Goal: Information Seeking & Learning: Learn about a topic

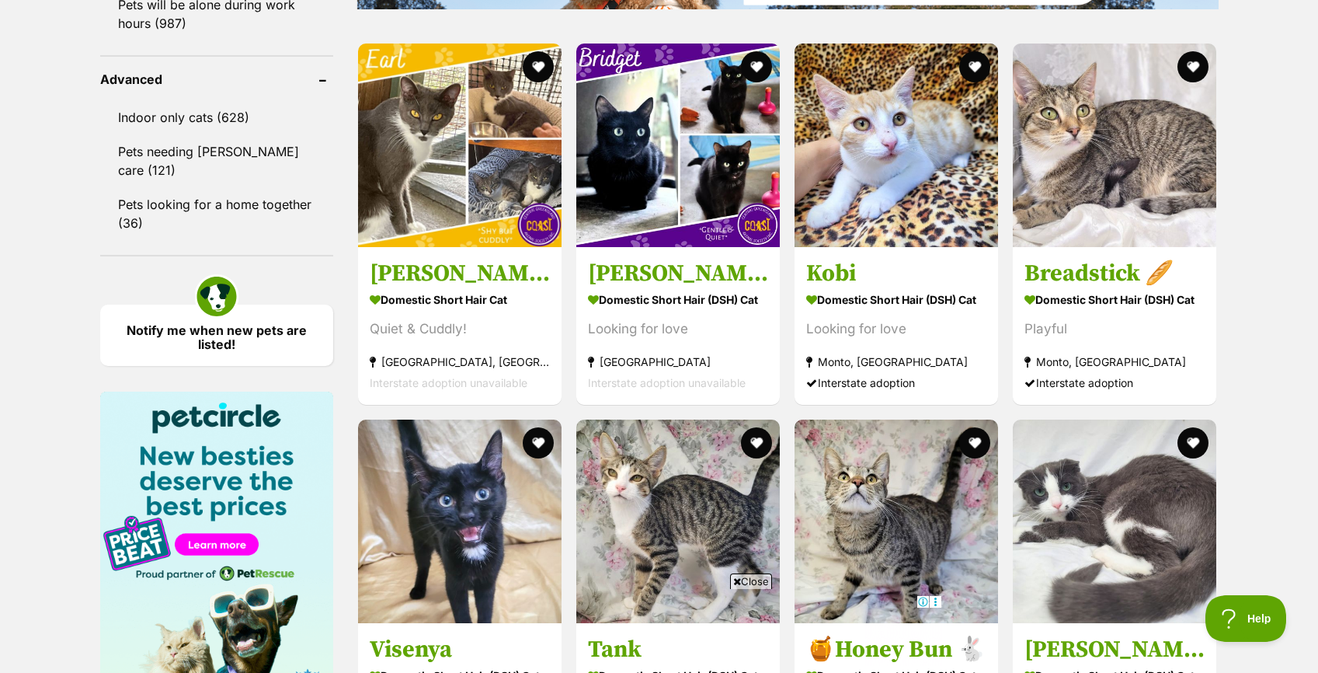
scroll to position [2021, 0]
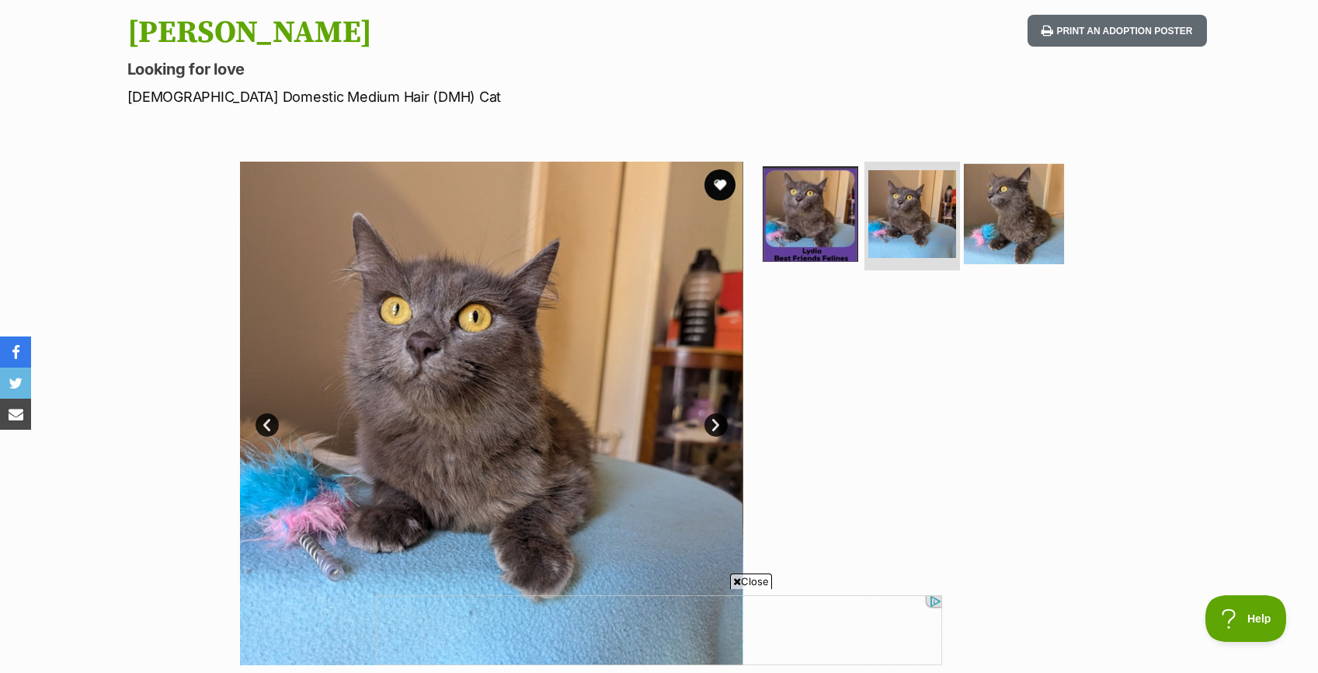
click at [1004, 195] on img at bounding box center [1014, 214] width 100 height 100
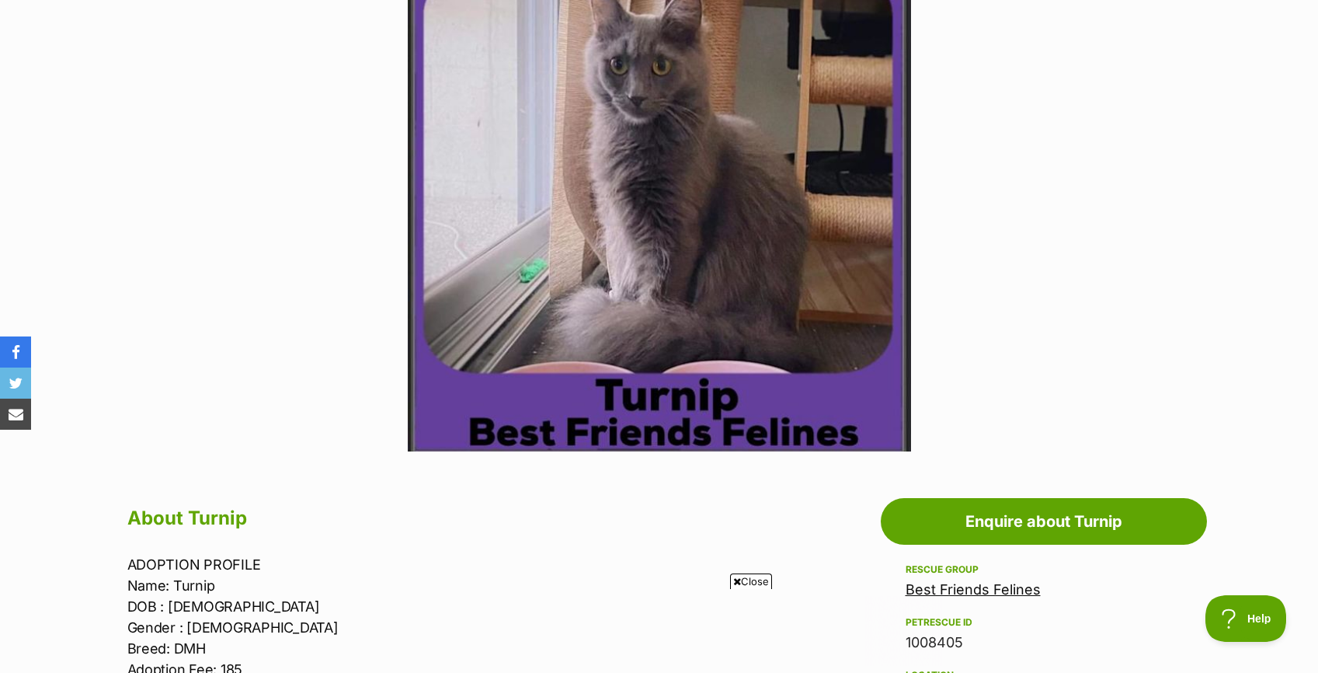
scroll to position [358, 0]
